Goal: Task Accomplishment & Management: Manage account settings

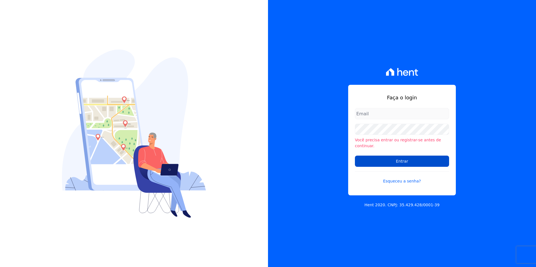
type input "bruna.gomes@ctvconstrutora.com.br"
click at [383, 161] on input "Entrar" at bounding box center [402, 161] width 94 height 11
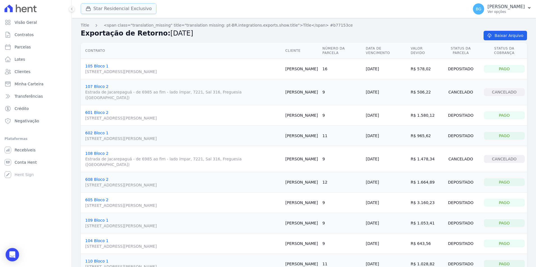
click at [99, 11] on button "Star Residencial Exclusivo" at bounding box center [119, 8] width 76 height 11
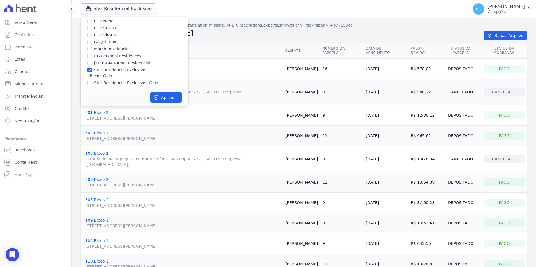
scroll to position [54, 0]
click at [101, 68] on label "Star Residencial Exclusivo" at bounding box center [119, 69] width 51 height 6
click at [92, 68] on input "Star Residencial Exclusivo" at bounding box center [89, 68] width 4 height 4
checkbox input "false"
click at [102, 39] on label "GoQuintino" at bounding box center [105, 41] width 22 height 6
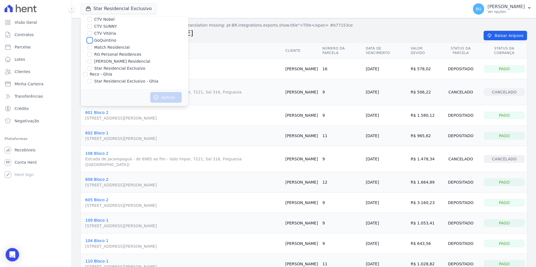
click at [92, 39] on input "GoQuintino" at bounding box center [89, 40] width 4 height 4
checkbox input "true"
click at [162, 98] on button "Aplicar" at bounding box center [165, 97] width 31 height 11
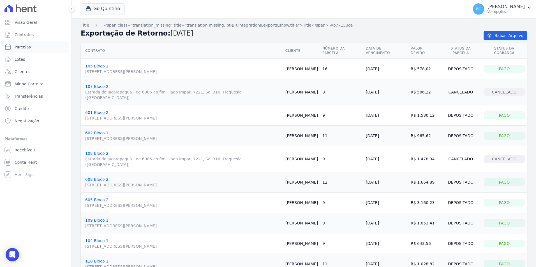
click at [27, 47] on span "Parcelas" at bounding box center [23, 47] width 16 height 6
select select
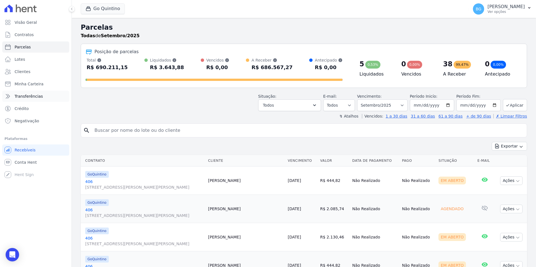
click at [30, 93] on link "Transferências" at bounding box center [35, 96] width 67 height 11
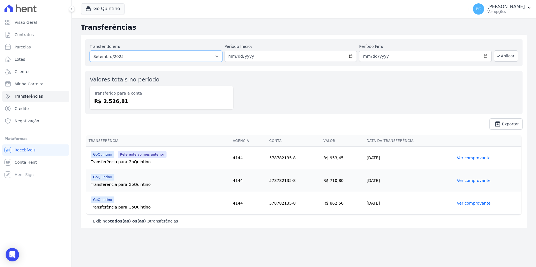
click at [176, 55] on select "Todos os meses Maio/2023 Junho/2023 Julho/2023 Agosto/2023 Setembro/2023 Outubr…" at bounding box center [156, 56] width 133 height 11
select select "08/2025"
click at [90, 51] on select "Todos os meses Maio/2023 Junho/2023 Julho/2023 Agosto/2023 Setembro/2023 Outubr…" at bounding box center [156, 56] width 133 height 11
click at [501, 57] on icon "button" at bounding box center [498, 56] width 4 height 4
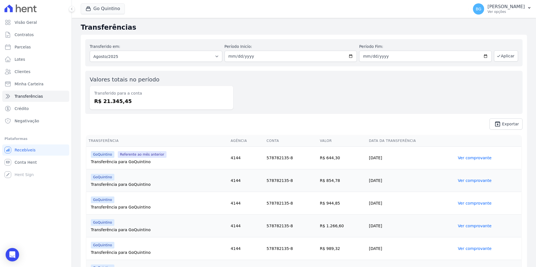
click at [463, 157] on link "Ver comprovante" at bounding box center [475, 158] width 34 height 4
